Goal: Information Seeking & Learning: Check status

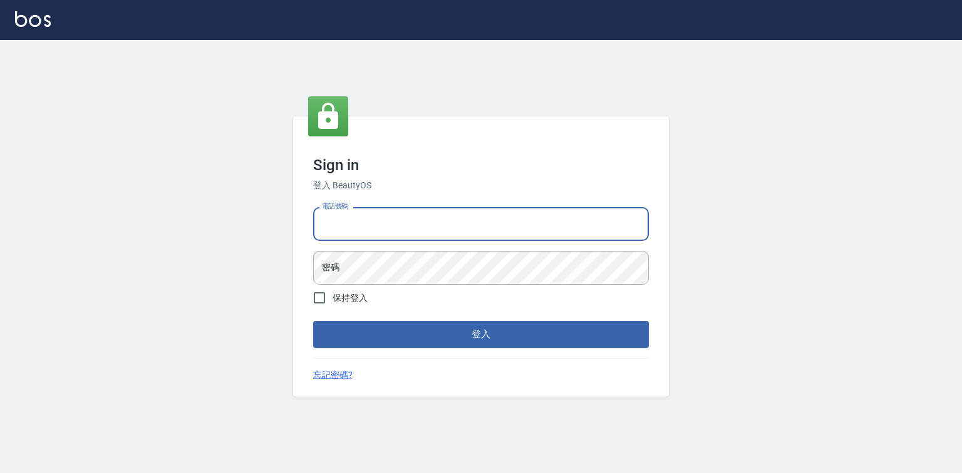
click at [388, 220] on input "電話號碼" at bounding box center [481, 224] width 336 height 34
type input "0918880730"
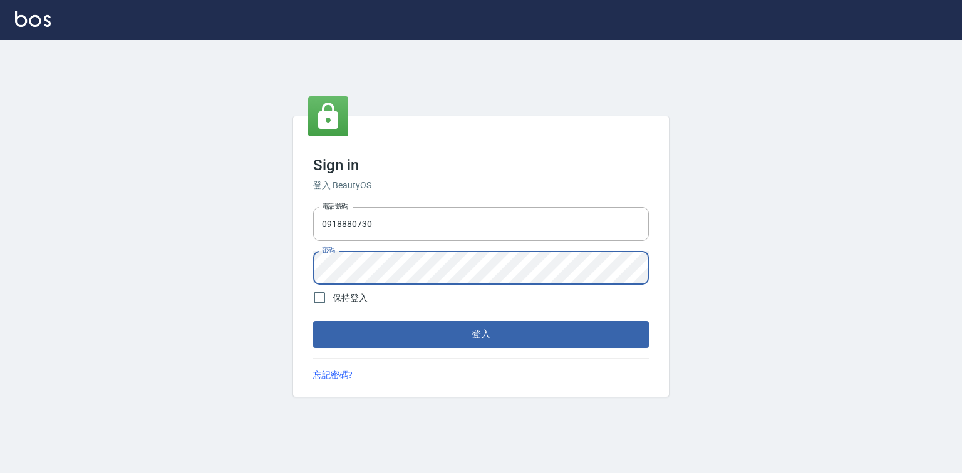
click at [313, 321] on button "登入" at bounding box center [481, 334] width 336 height 26
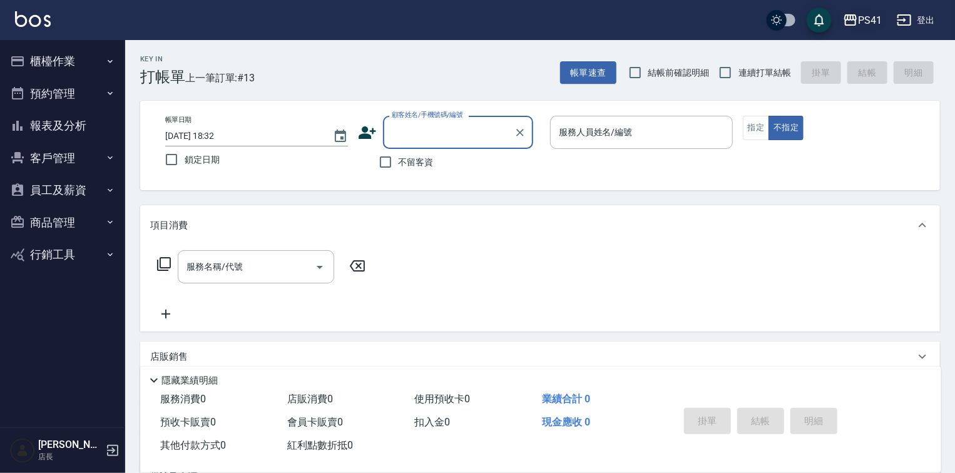
click at [854, 17] on icon "button" at bounding box center [850, 20] width 15 height 15
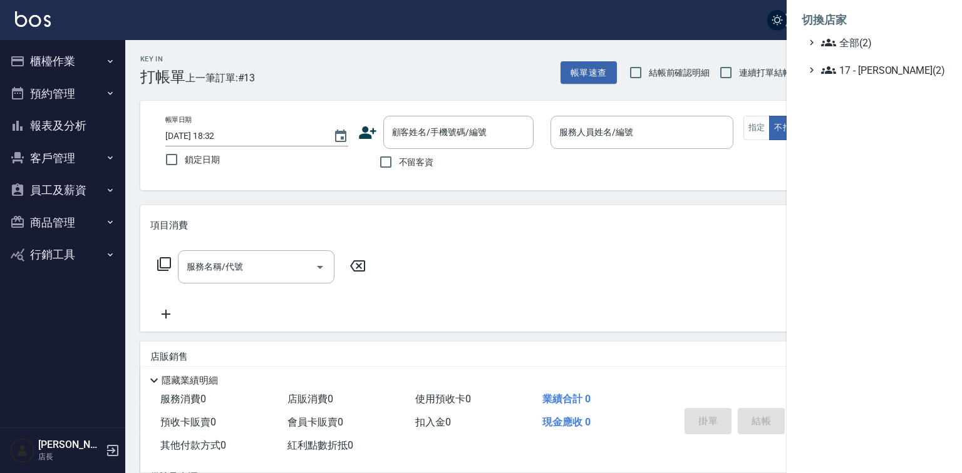
click at [852, 54] on ul "全部(2) 17 - [PERSON_NAME](2)" at bounding box center [873, 56] width 145 height 43
click at [852, 50] on span "全部(2)" at bounding box center [881, 42] width 121 height 15
click at [857, 65] on span "PS11" at bounding box center [880, 57] width 123 height 15
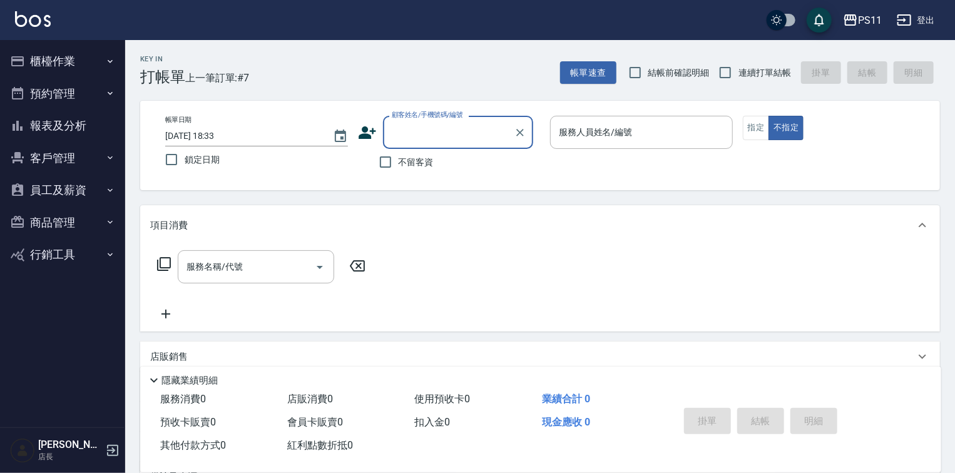
click at [49, 53] on button "櫃檯作業" at bounding box center [62, 61] width 115 height 33
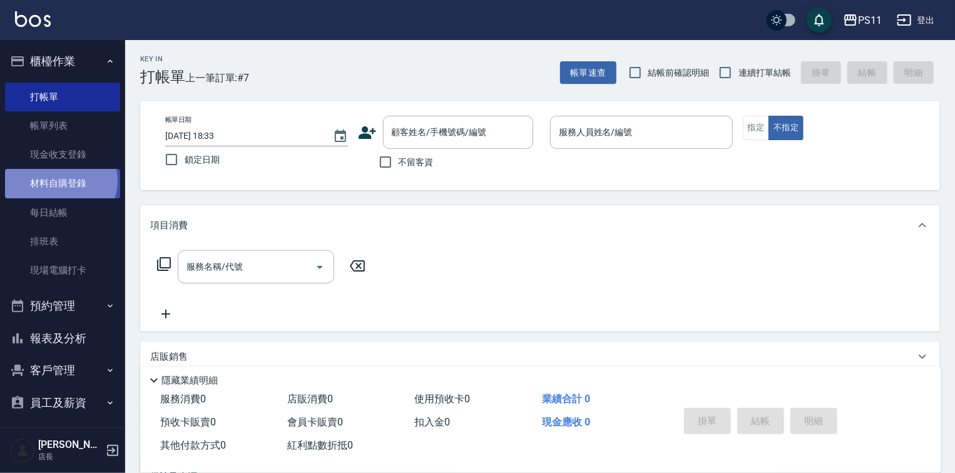
click at [59, 180] on link "材料自購登錄" at bounding box center [62, 183] width 115 height 29
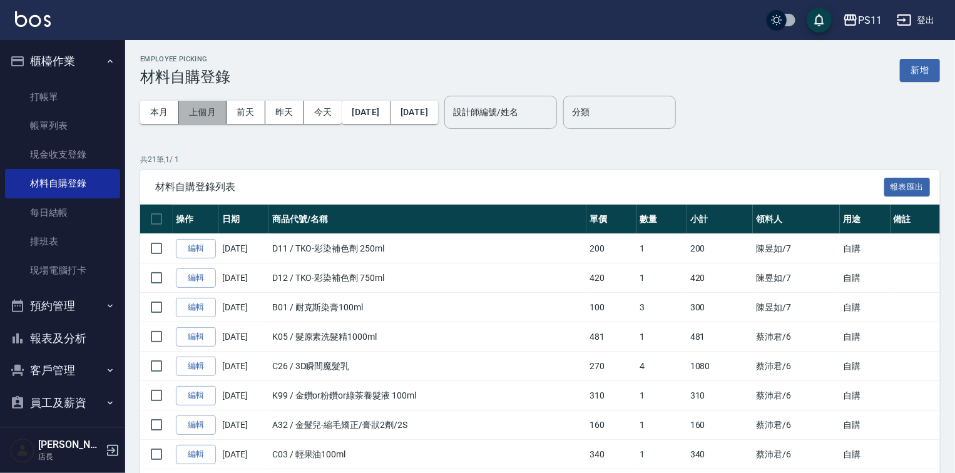
click at [199, 110] on button "上個月" at bounding box center [203, 112] width 48 height 23
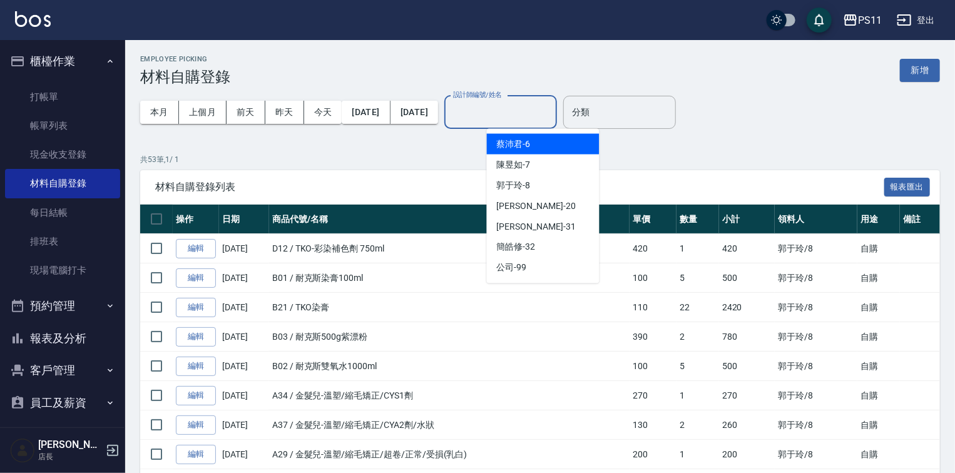
click at [513, 109] on input "設計師編號/姓名" at bounding box center [500, 112] width 101 height 22
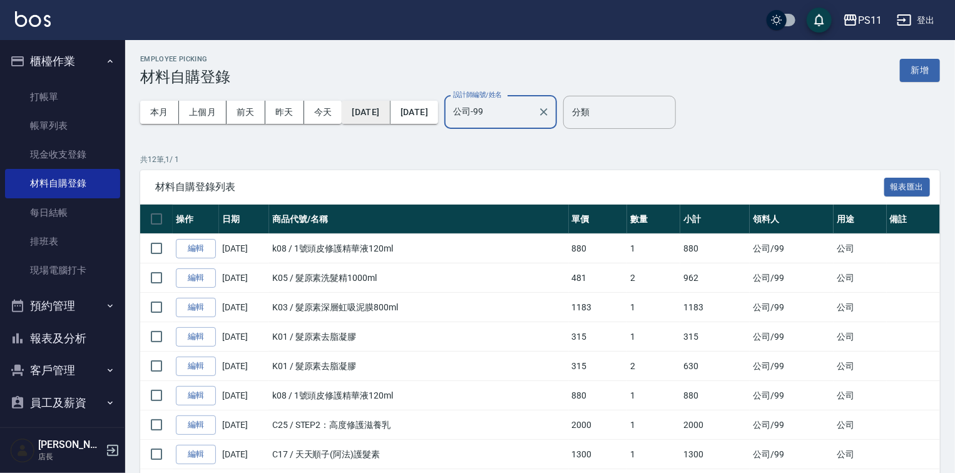
type input "公司-99"
click at [363, 115] on button "2025/08/01" at bounding box center [366, 112] width 48 height 23
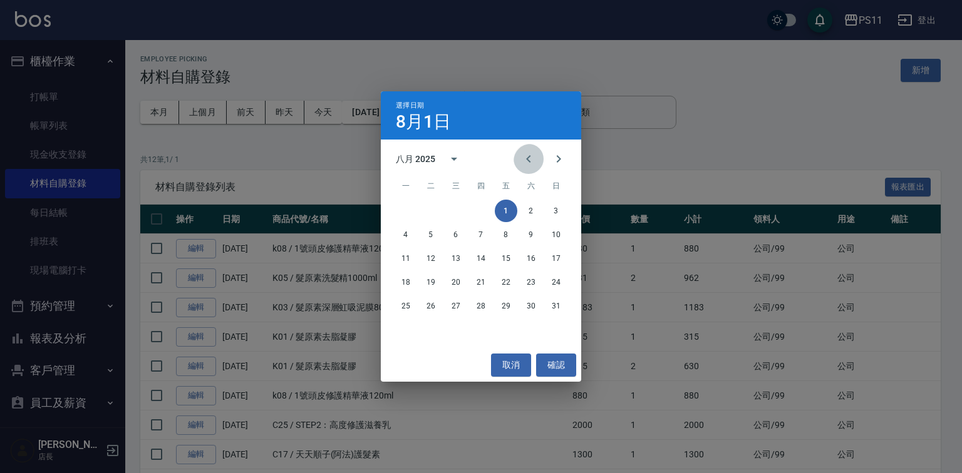
click at [525, 161] on icon "Previous month" at bounding box center [528, 159] width 15 height 15
click at [435, 207] on button "1" at bounding box center [431, 211] width 23 height 23
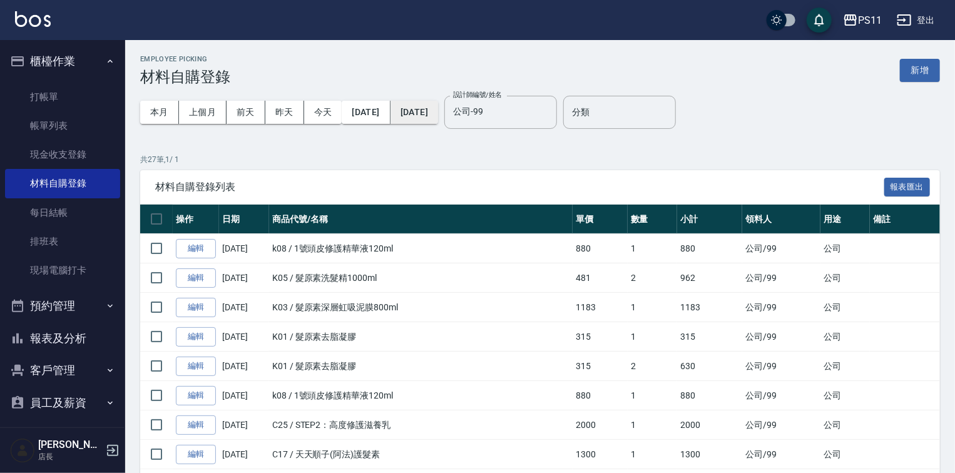
click at [438, 120] on button "2025/08/31" at bounding box center [415, 112] width 48 height 23
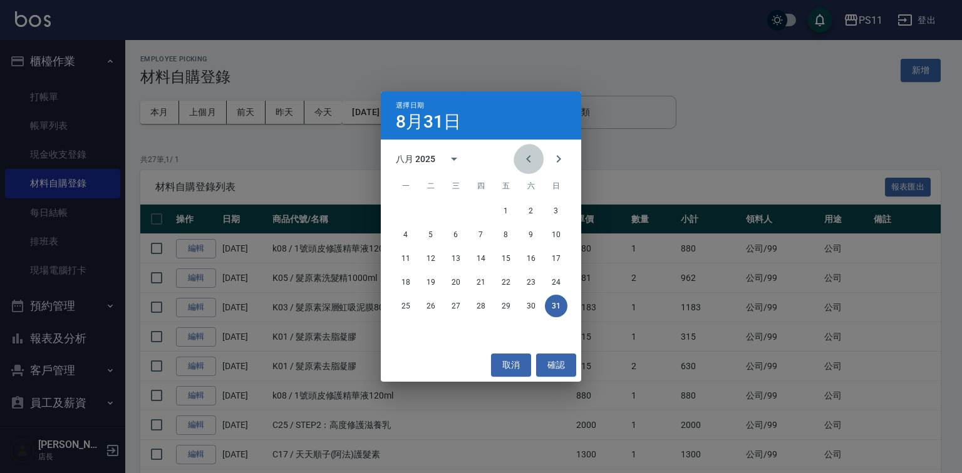
click at [521, 158] on icon "Previous month" at bounding box center [528, 159] width 15 height 15
click at [481, 306] on button "31" at bounding box center [481, 306] width 23 height 23
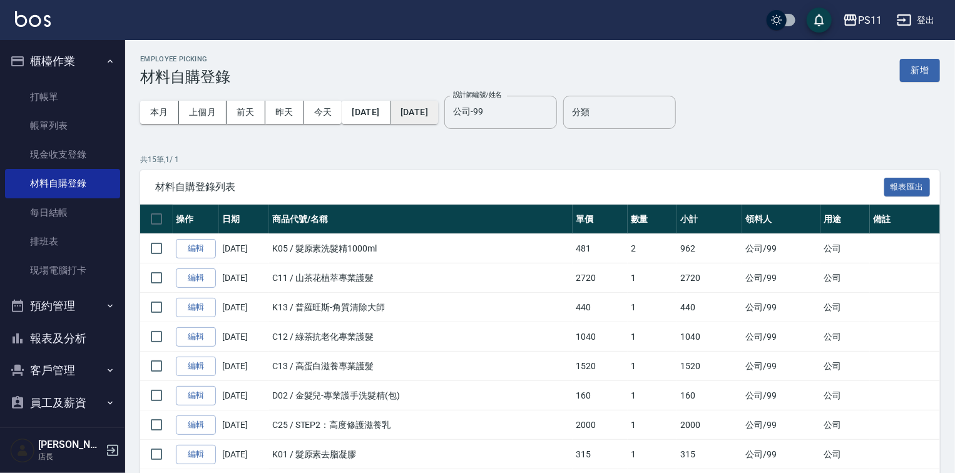
click at [438, 113] on button "2025/07/31" at bounding box center [415, 112] width 48 height 23
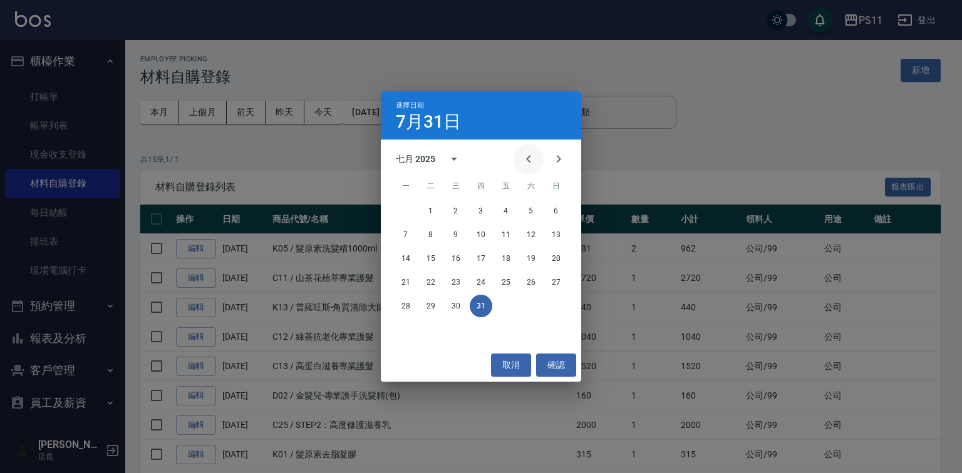
click at [521, 155] on icon "Previous month" at bounding box center [528, 159] width 15 height 15
click at [405, 328] on button "30" at bounding box center [405, 330] width 23 height 23
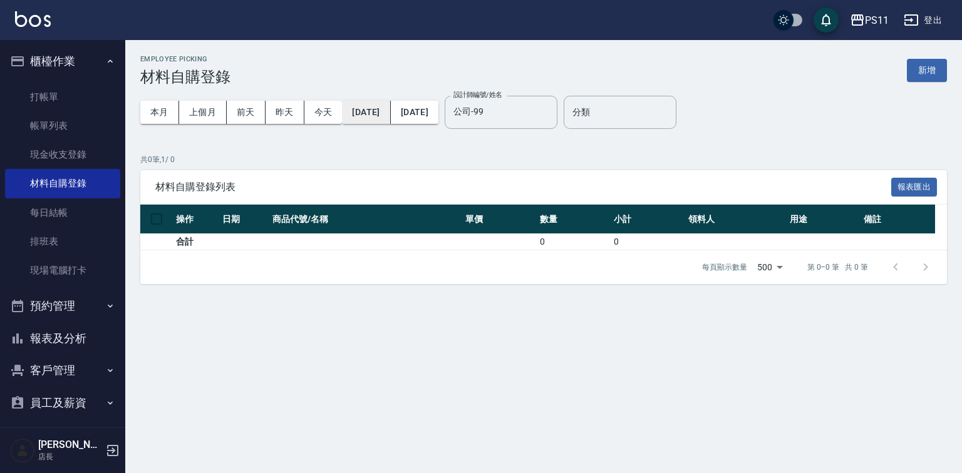
click at [390, 115] on button "2025/06/30" at bounding box center [366, 112] width 48 height 23
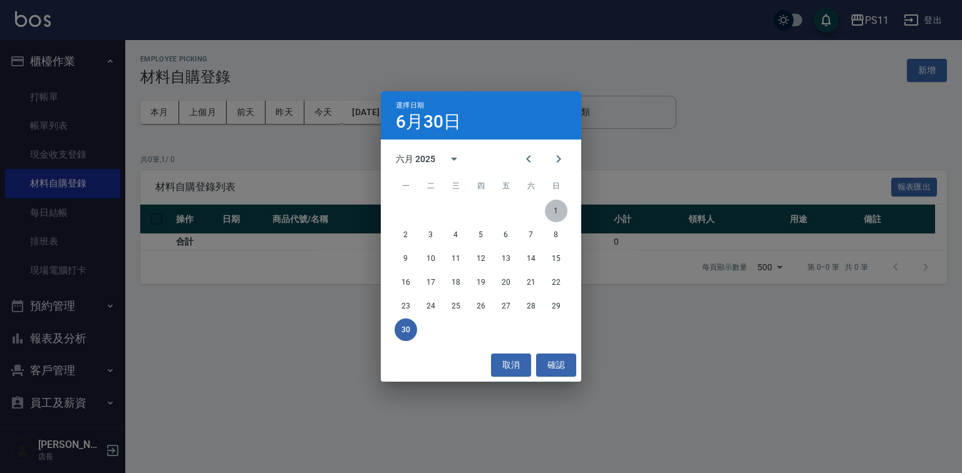
click at [548, 210] on button "1" at bounding box center [556, 211] width 23 height 23
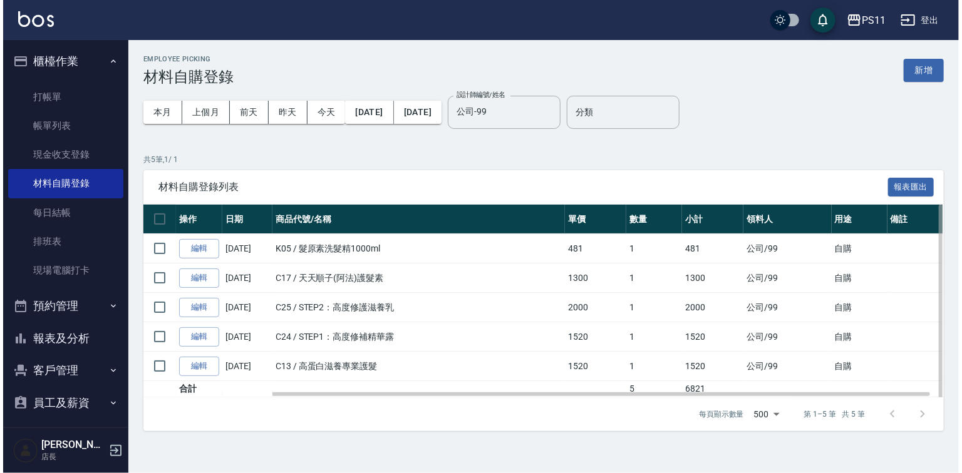
scroll to position [1, 0]
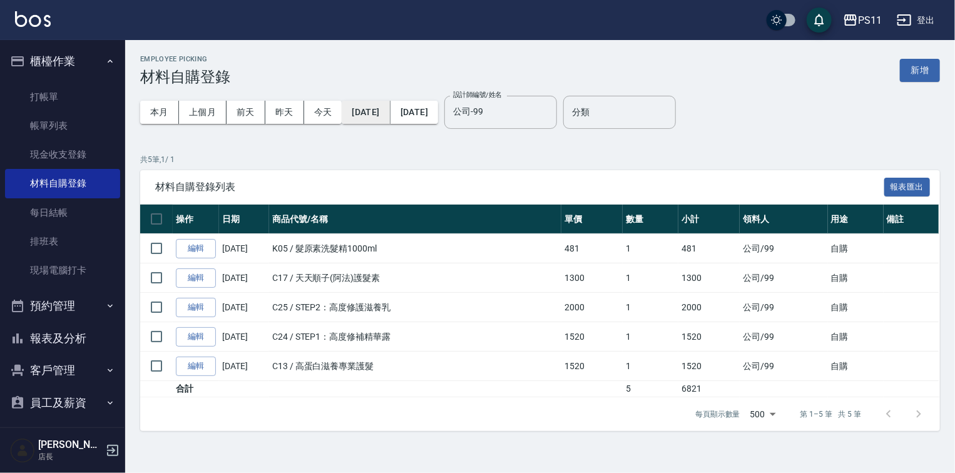
click at [366, 110] on button "2025/06/01" at bounding box center [366, 112] width 48 height 23
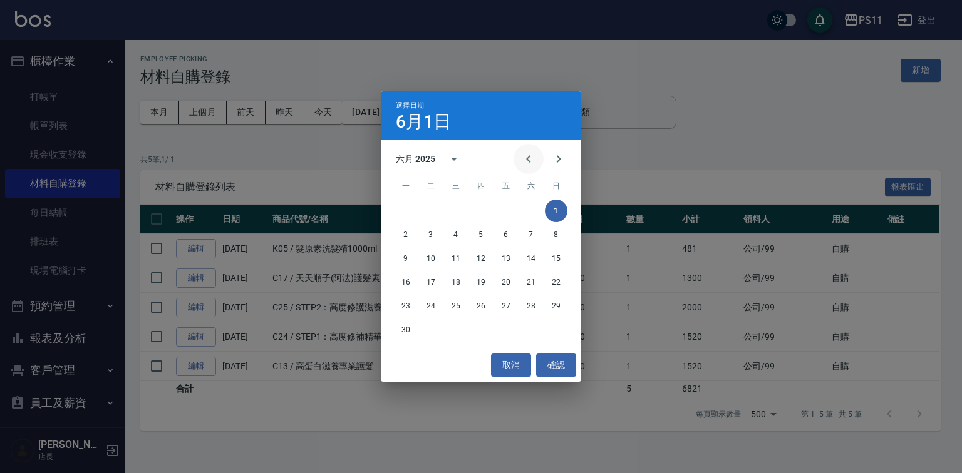
click at [525, 160] on icon "Previous month" at bounding box center [528, 159] width 15 height 15
click at [484, 209] on button "1" at bounding box center [481, 211] width 23 height 23
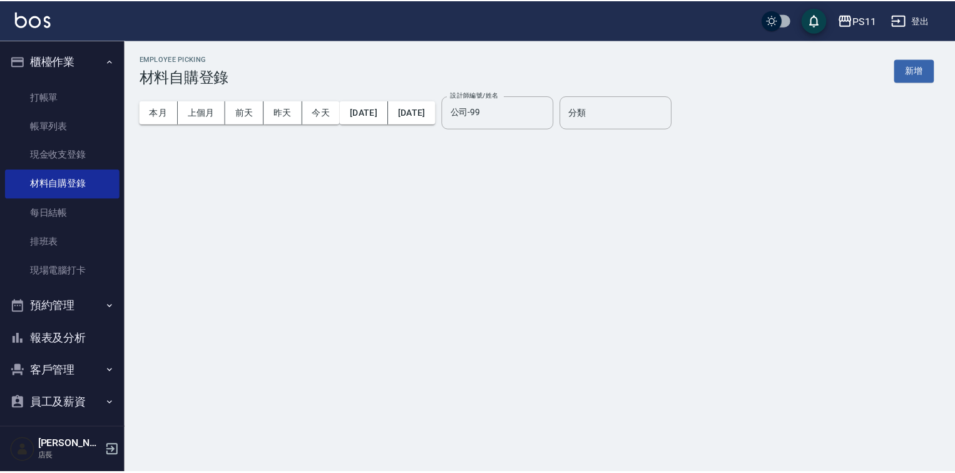
scroll to position [0, 0]
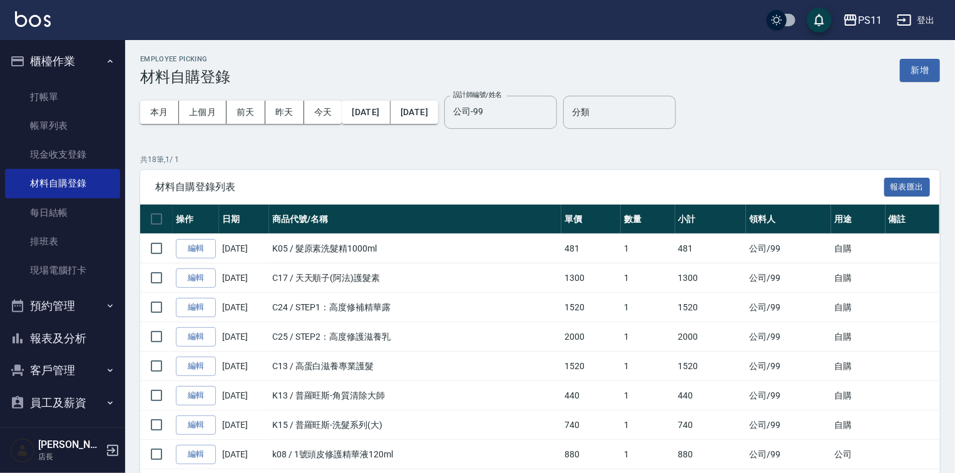
click at [438, 112] on button "2025/06/30" at bounding box center [415, 112] width 48 height 23
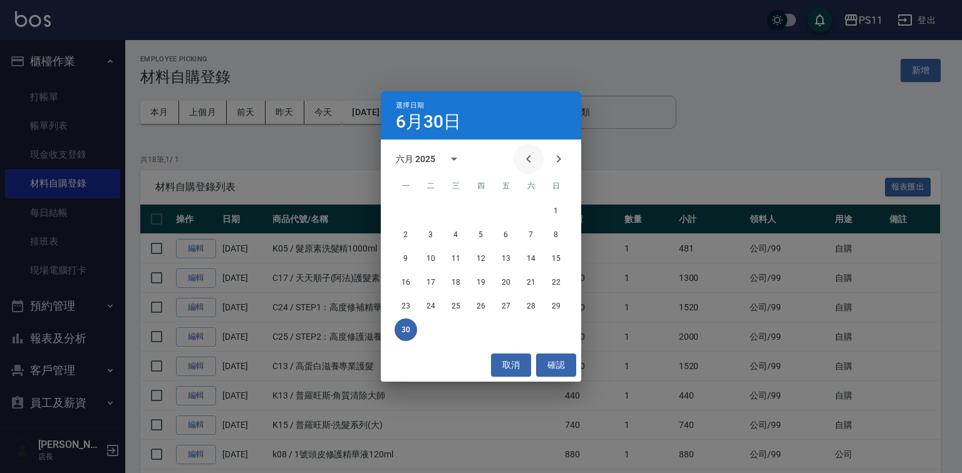
click at [526, 163] on icon "Previous month" at bounding box center [528, 159] width 4 height 8
click at [532, 304] on button "31" at bounding box center [531, 306] width 23 height 23
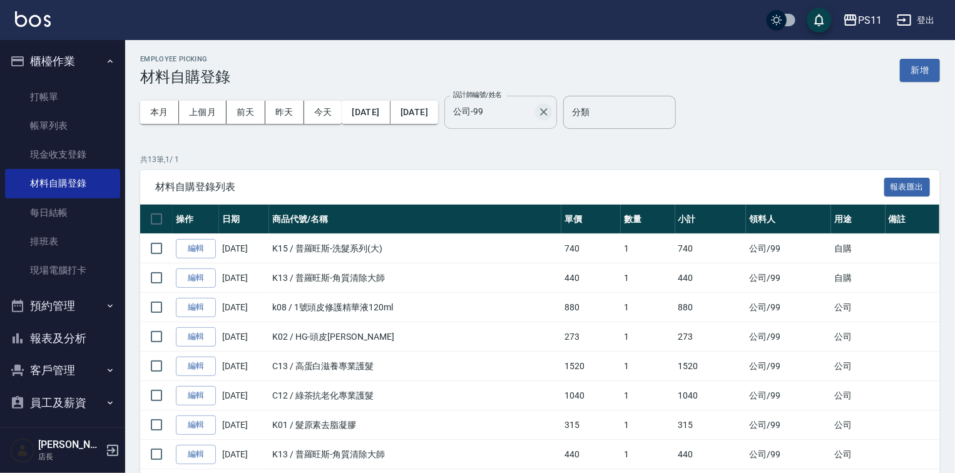
click at [548, 115] on icon "Clear" at bounding box center [544, 112] width 8 height 8
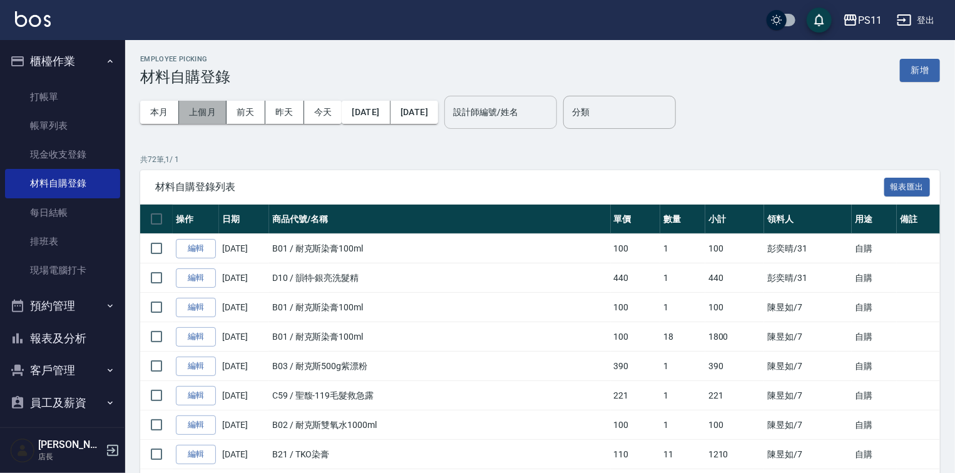
click at [212, 115] on button "上個月" at bounding box center [203, 112] width 48 height 23
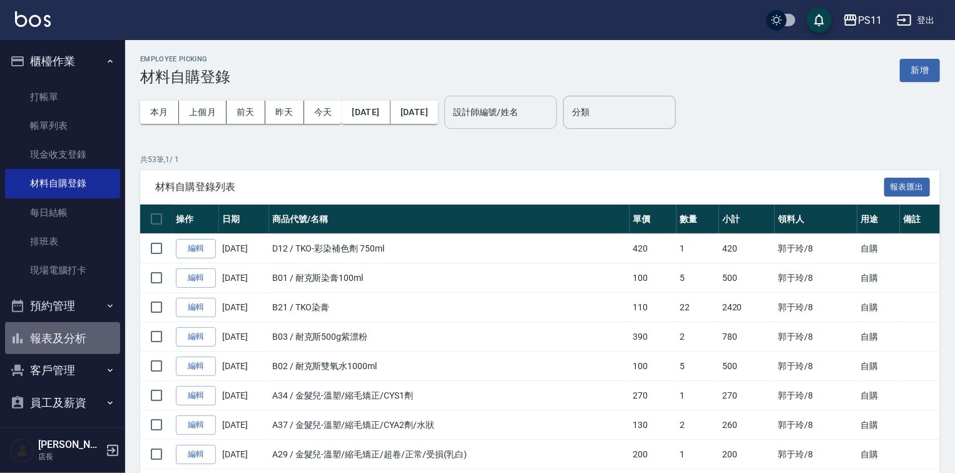
click at [71, 342] on button "報表及分析" at bounding box center [62, 338] width 115 height 33
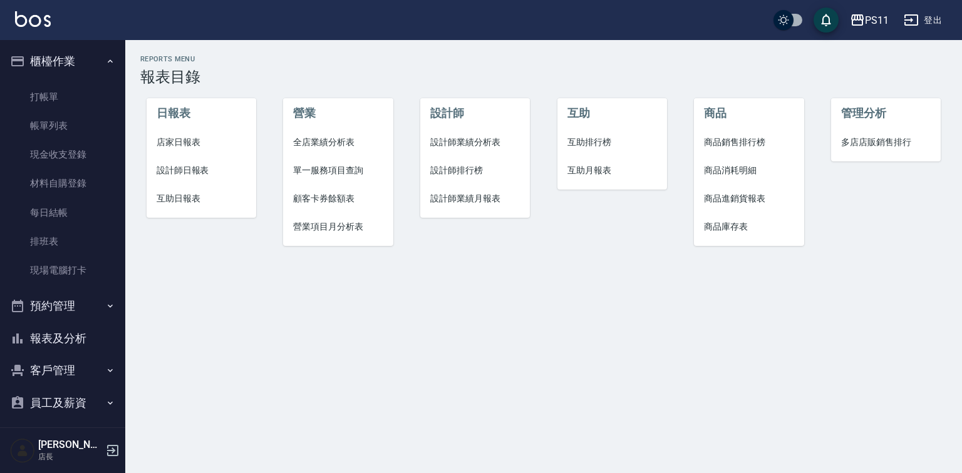
click at [458, 164] on span "設計師排行榜" at bounding box center [475, 170] width 90 height 13
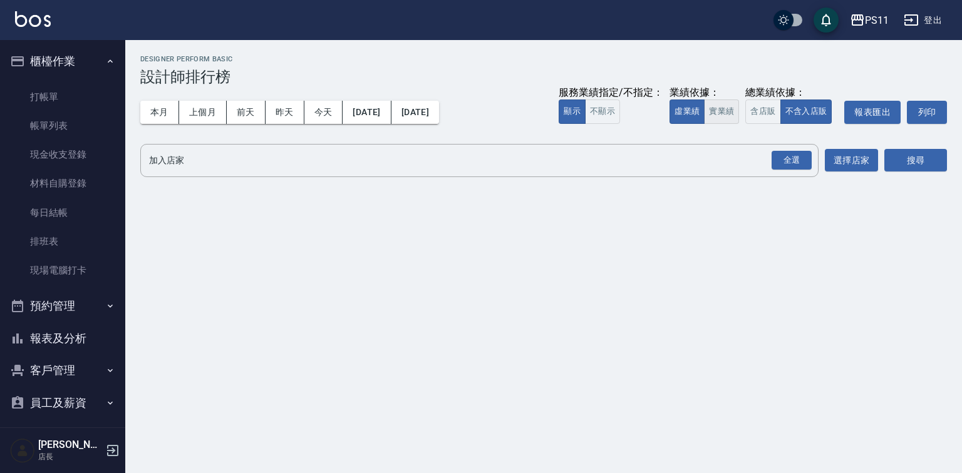
click at [704, 116] on button "實業績" at bounding box center [721, 112] width 35 height 24
click at [585, 119] on button "不顯示" at bounding box center [602, 112] width 35 height 24
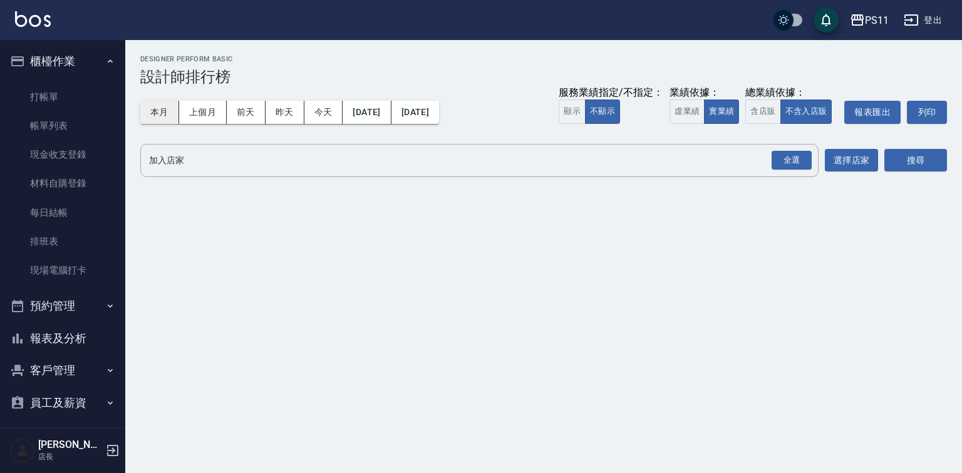
click at [167, 118] on button "本月" at bounding box center [159, 112] width 39 height 23
click at [809, 158] on div "全選" at bounding box center [791, 160] width 40 height 19
click at [921, 160] on button "搜尋" at bounding box center [915, 161] width 63 height 23
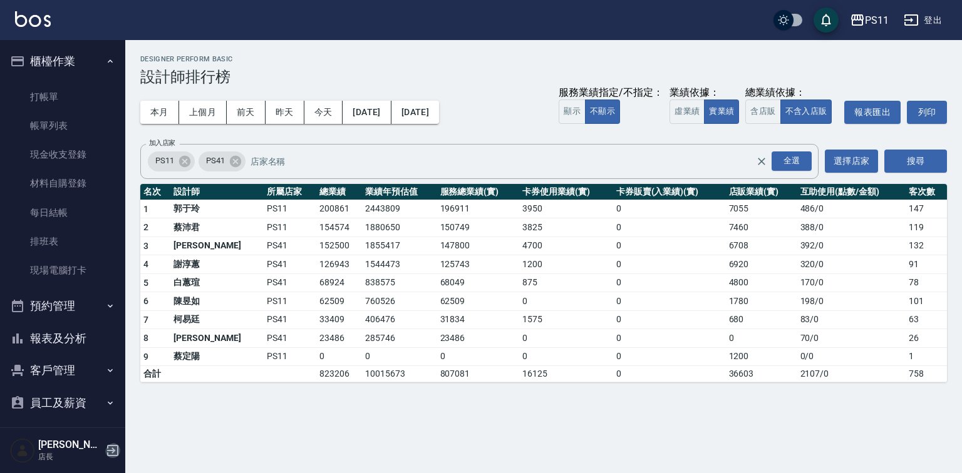
click at [112, 448] on icon "button" at bounding box center [112, 450] width 15 height 15
